Goal: Information Seeking & Learning: Learn about a topic

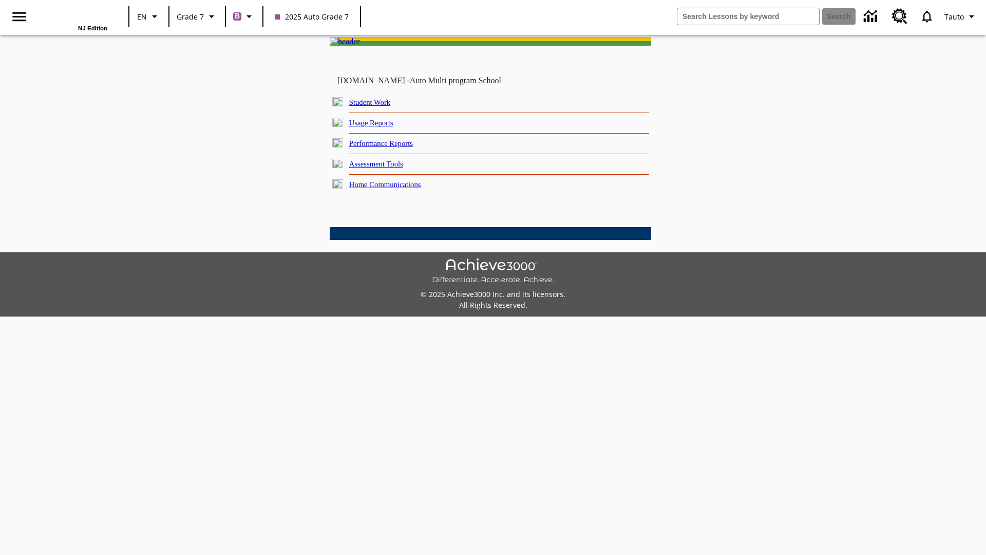
click at [393, 147] on link "Performance Reports" at bounding box center [381, 143] width 64 height 8
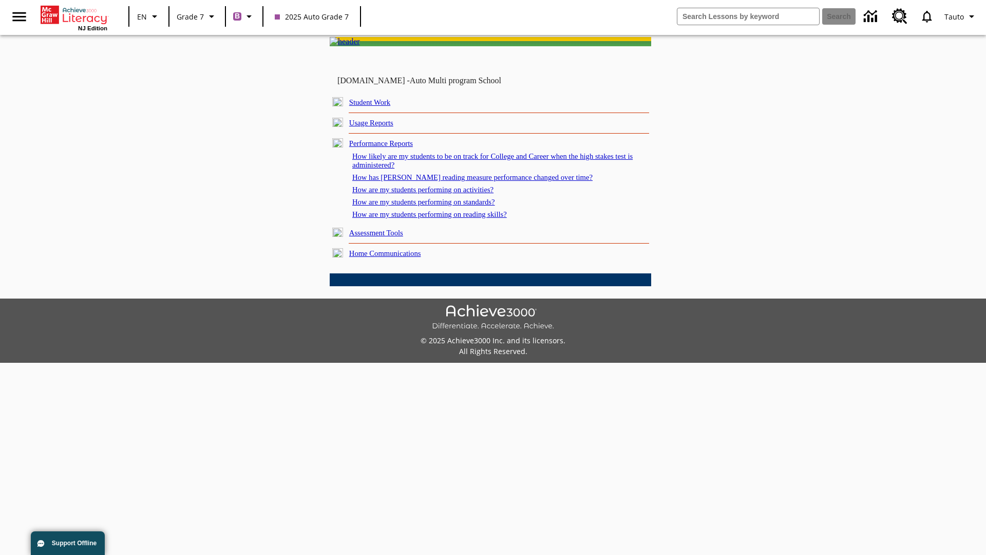
click at [467, 181] on link "How has Lexile reading measure performance changed over time?" at bounding box center [472, 177] width 240 height 8
